Goal: Transaction & Acquisition: Purchase product/service

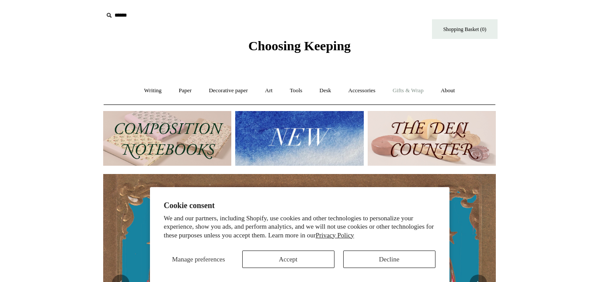
click at [418, 89] on link "Gifts & Wrap +" at bounding box center [408, 90] width 47 height 23
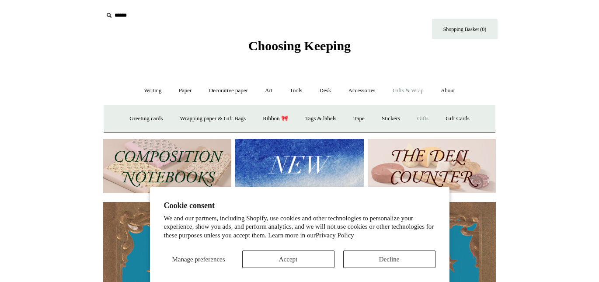
click at [424, 115] on link "Gifts +" at bounding box center [422, 118] width 27 height 23
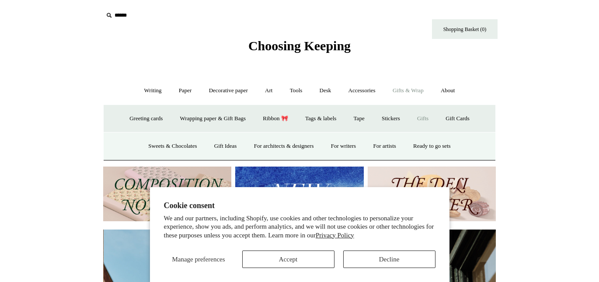
scroll to position [0, 393]
click at [359, 260] on button "Decline" at bounding box center [389, 259] width 92 height 17
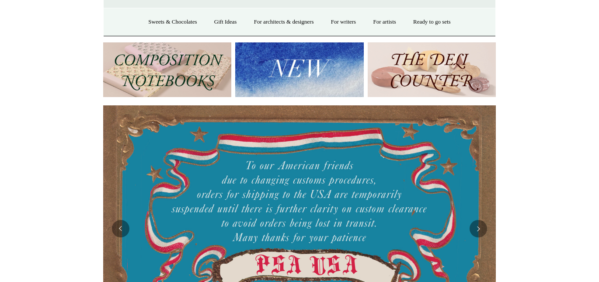
scroll to position [129, 0]
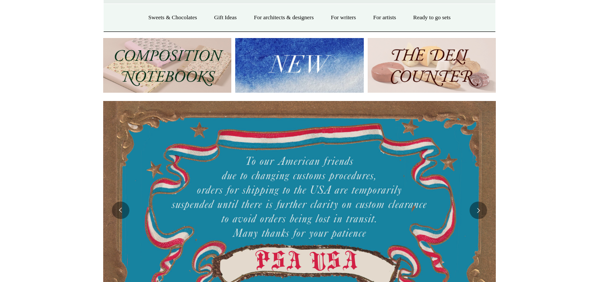
click at [433, 51] on img at bounding box center [432, 65] width 128 height 55
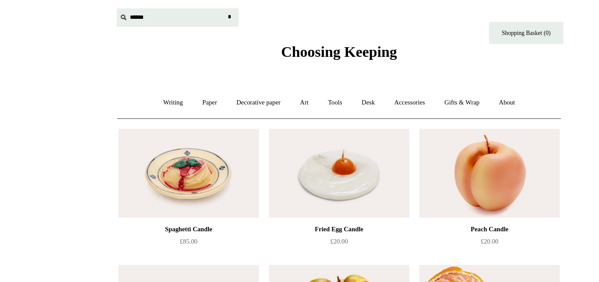
click at [129, 15] on input "text" at bounding box center [157, 15] width 108 height 16
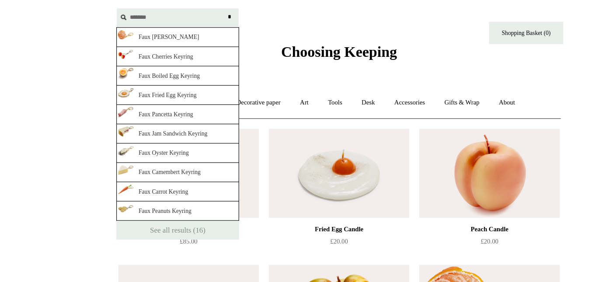
type input "*******"
click at [199, 7] on input "*" at bounding box center [203, 14] width 9 height 15
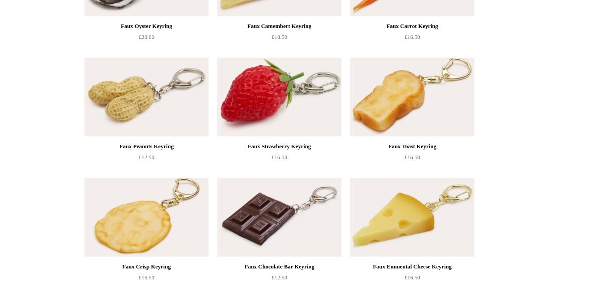
scroll to position [489, 0]
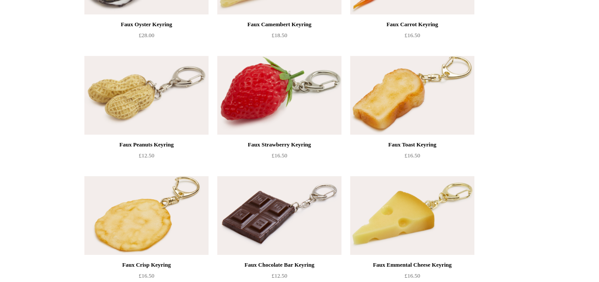
click at [132, 115] on img at bounding box center [146, 95] width 124 height 79
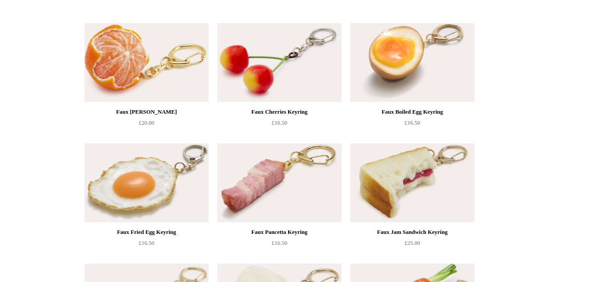
scroll to position [0, 0]
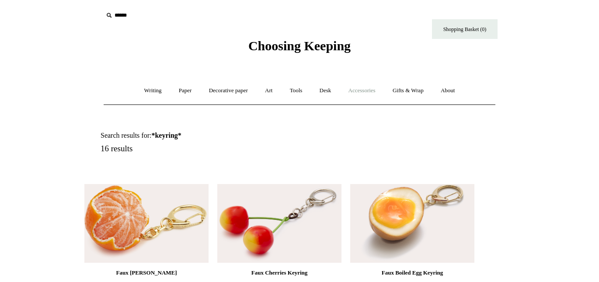
click at [357, 90] on link "Accessories +" at bounding box center [362, 90] width 43 height 23
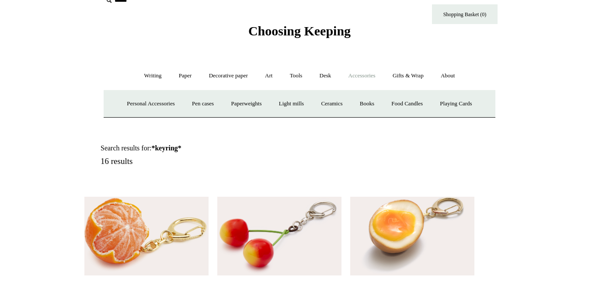
scroll to position [15, 0]
click at [401, 78] on link "Gifts & Wrap +" at bounding box center [408, 75] width 47 height 23
click at [364, 78] on link "Accessories +" at bounding box center [362, 75] width 43 height 23
click at [340, 105] on link "Ceramics +" at bounding box center [331, 103] width 37 height 23
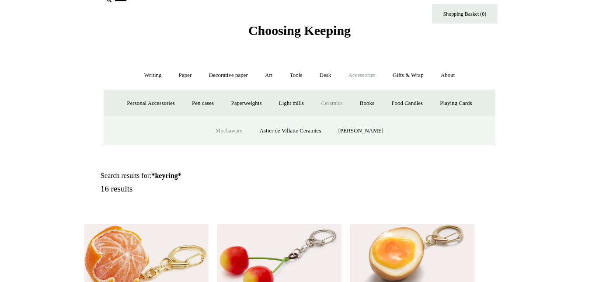
click at [239, 132] on link "Mochaware" at bounding box center [229, 130] width 42 height 23
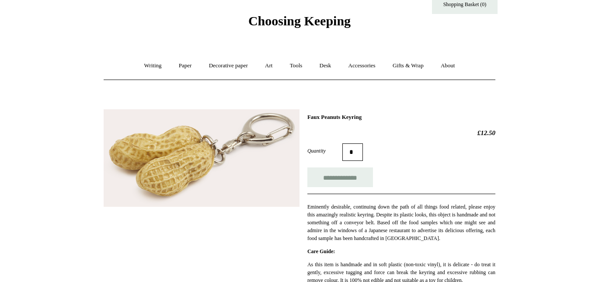
scroll to position [73, 0]
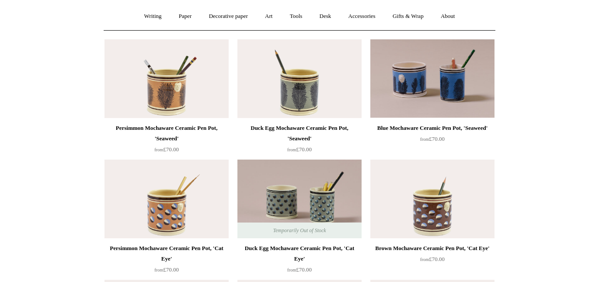
scroll to position [72, 0]
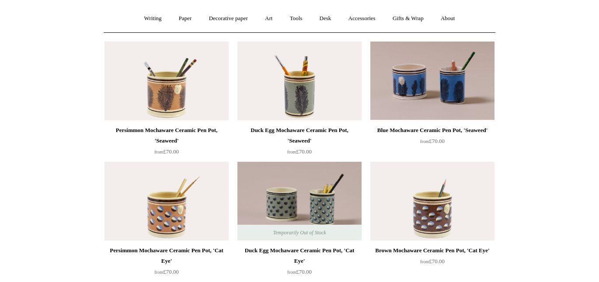
click at [166, 104] on img at bounding box center [167, 81] width 124 height 79
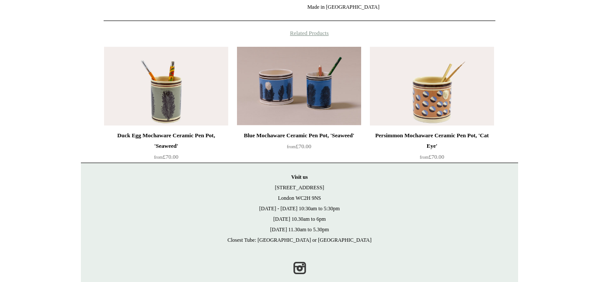
scroll to position [482, 0]
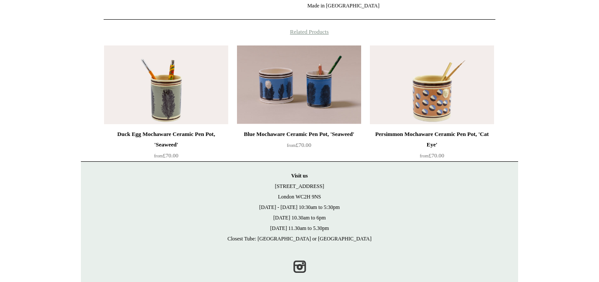
click at [280, 104] on img at bounding box center [299, 84] width 124 height 79
